Goal: Task Accomplishment & Management: Use online tool/utility

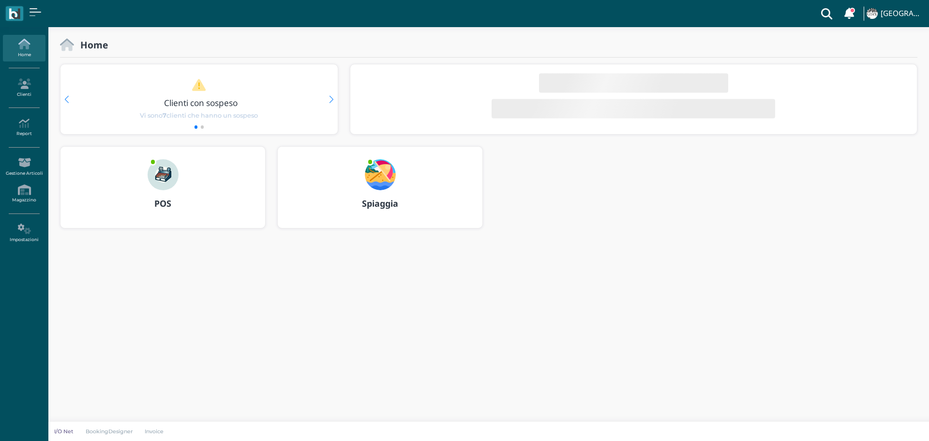
click at [371, 180] on img at bounding box center [380, 174] width 31 height 31
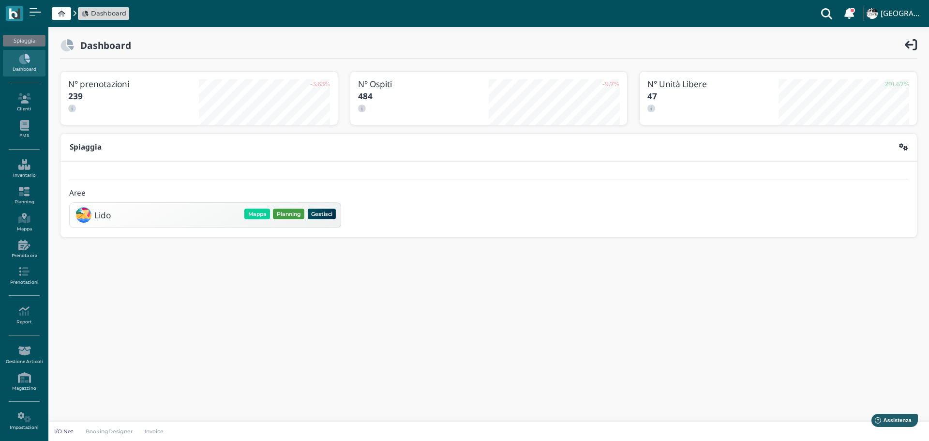
click at [280, 212] on button "Planning" at bounding box center [288, 214] width 31 height 11
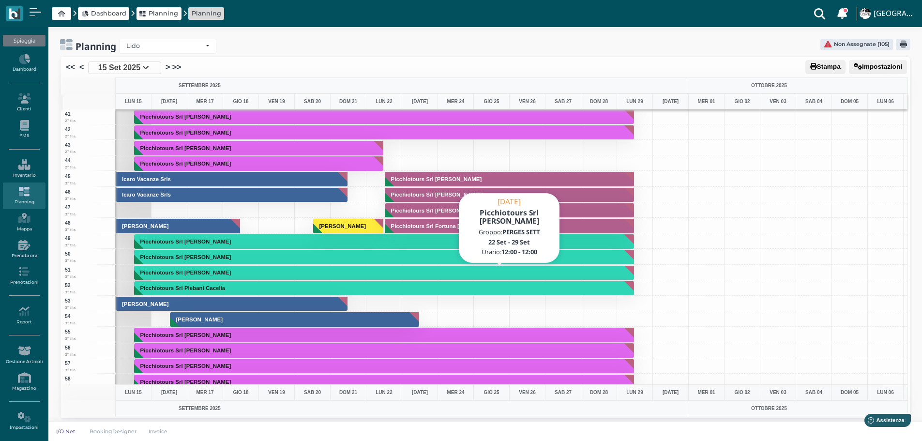
scroll to position [629, 0]
